Goal: Task Accomplishment & Management: Use online tool/utility

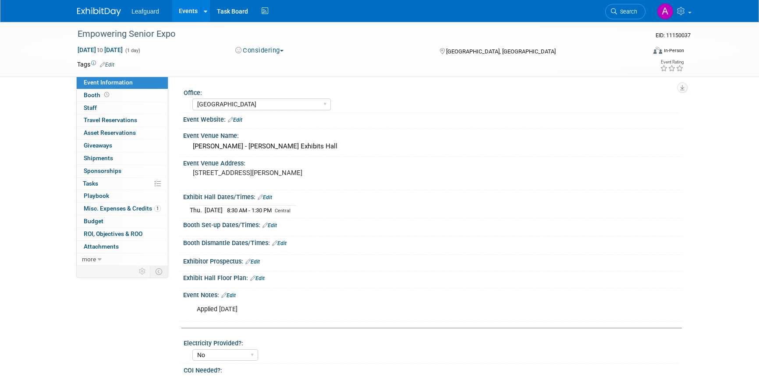
select select "[GEOGRAPHIC_DATA]"
select select "No"
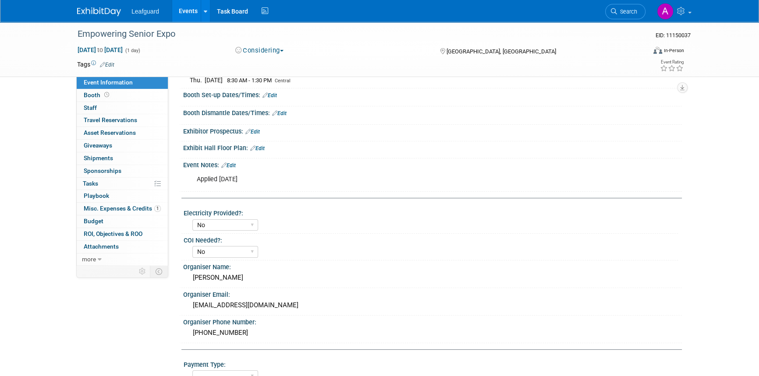
scroll to position [119, 0]
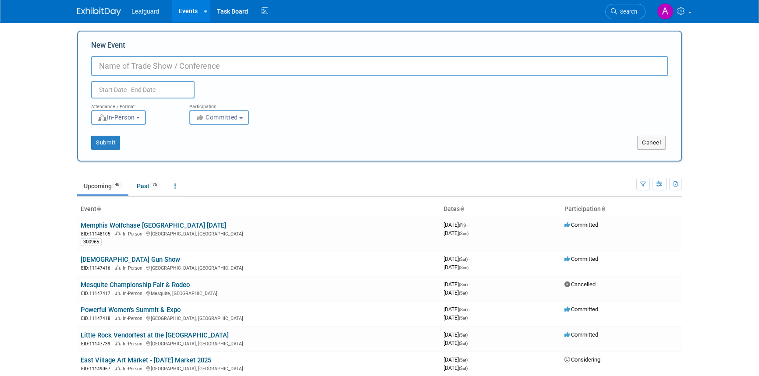
click at [120, 63] on input "New Event" at bounding box center [379, 66] width 576 height 20
